Goal: Transaction & Acquisition: Obtain resource

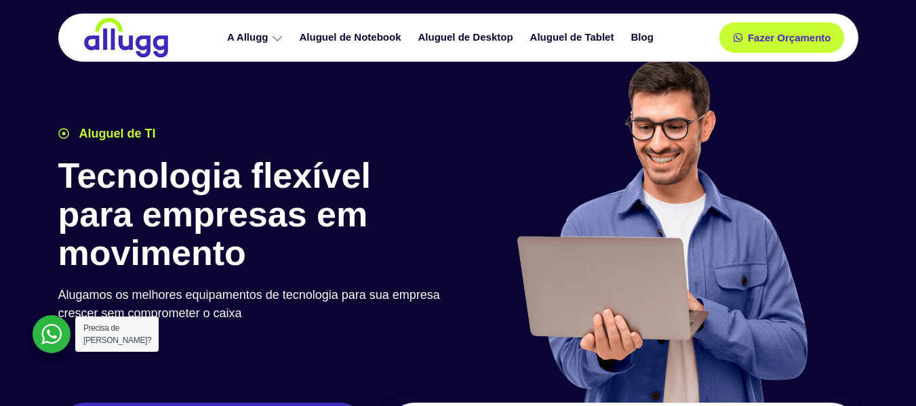
click at [45, 341] on div at bounding box center [52, 334] width 38 height 38
click at [365, 35] on link "Aluguel de Notebook" at bounding box center [352, 38] width 119 height 24
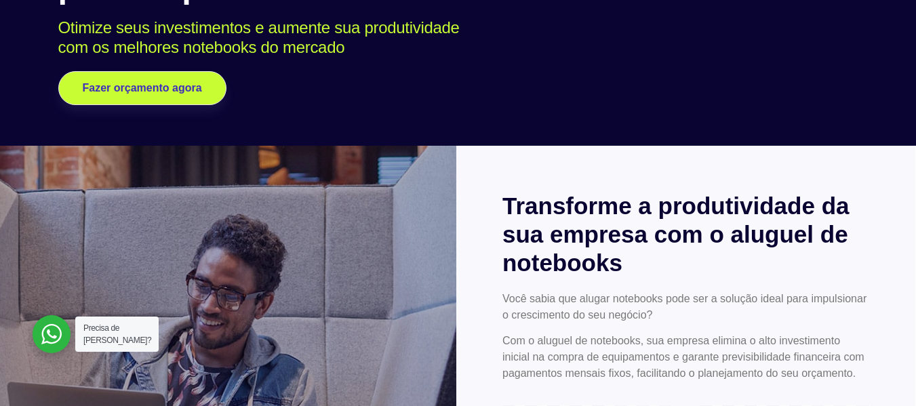
scroll to position [195, 0]
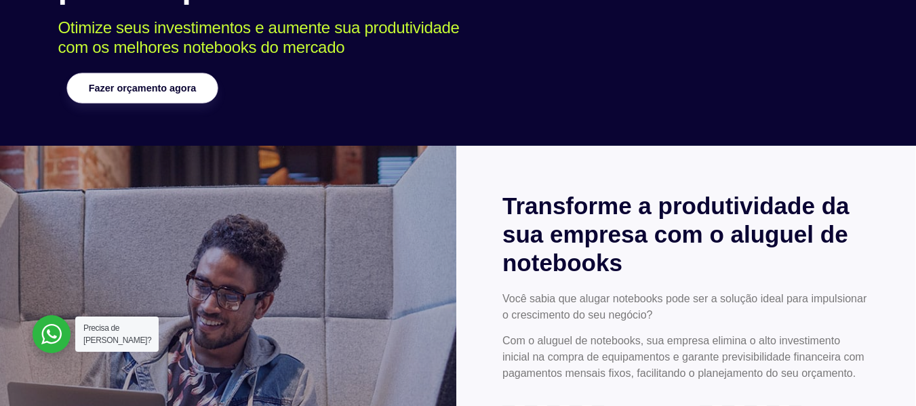
click at [151, 90] on span "Fazer orçamento agora" at bounding box center [141, 87] width 107 height 9
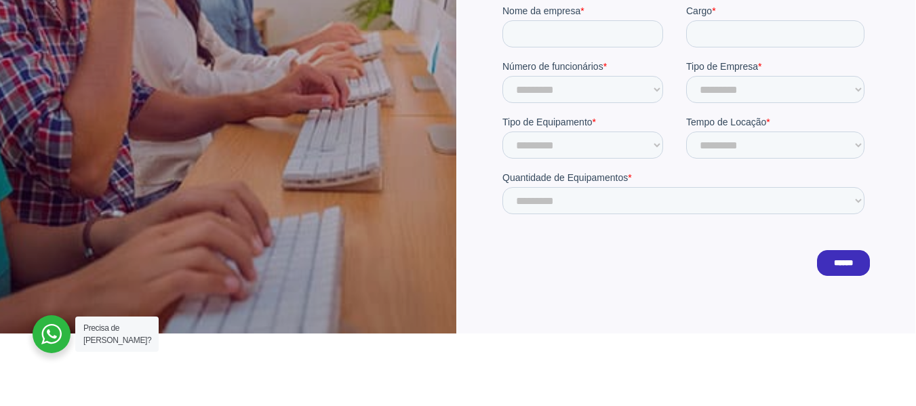
scroll to position [492, 0]
